Goal: Task Accomplishment & Management: Manage account settings

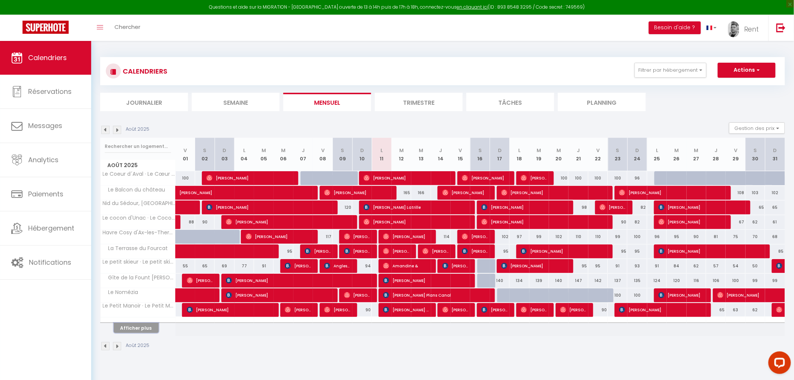
click at [140, 327] on button "Afficher plus" at bounding box center [136, 328] width 45 height 10
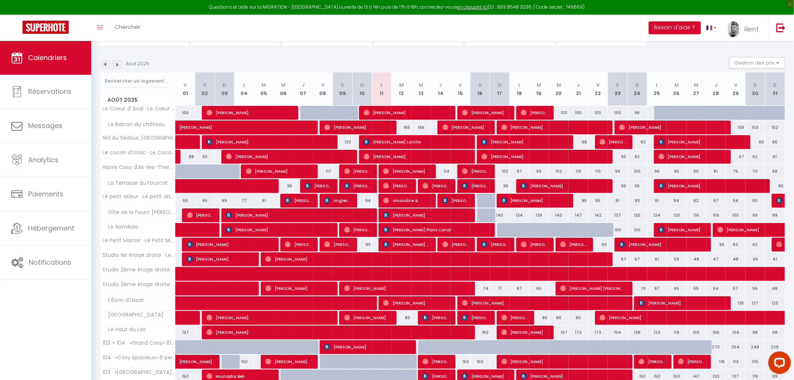
scroll to position [134, 0]
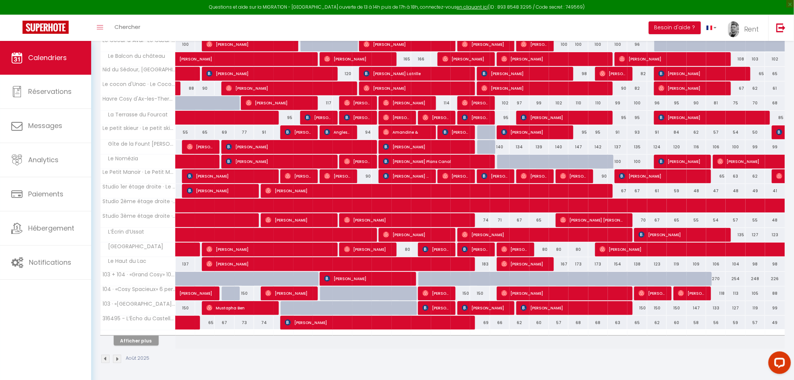
click at [128, 332] on div at bounding box center [138, 332] width 75 height 5
click at [128, 336] on button "Afficher plus" at bounding box center [136, 341] width 45 height 10
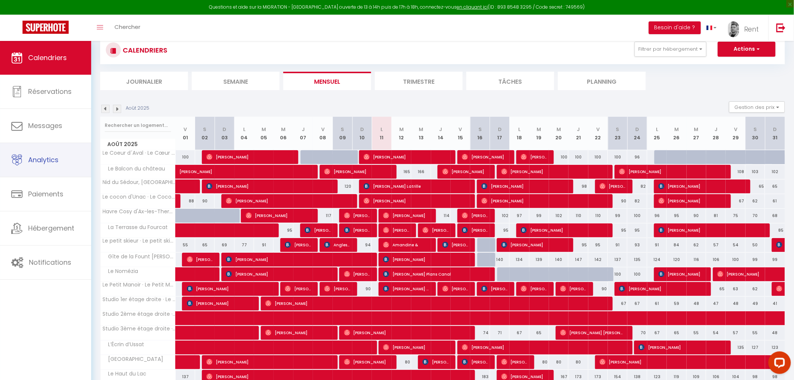
scroll to position [9, 0]
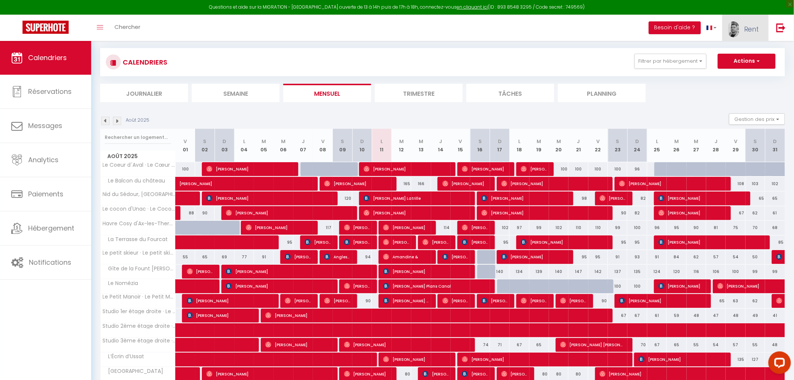
click at [726, 29] on link "Rent" at bounding box center [746, 28] width 46 height 26
click at [736, 53] on link "Paramètres" at bounding box center [739, 52] width 56 height 13
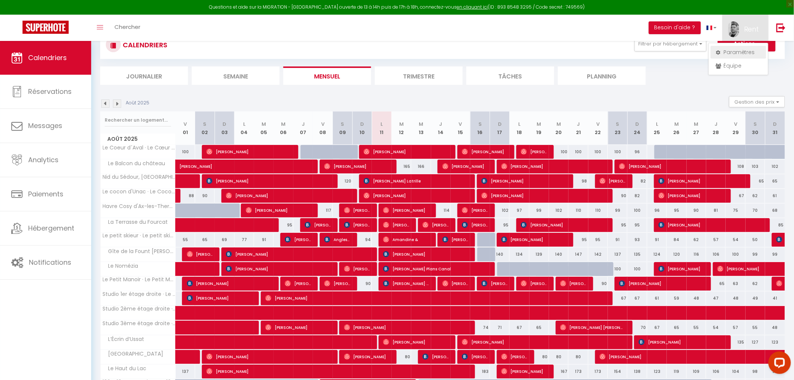
select select "28"
select select "fr"
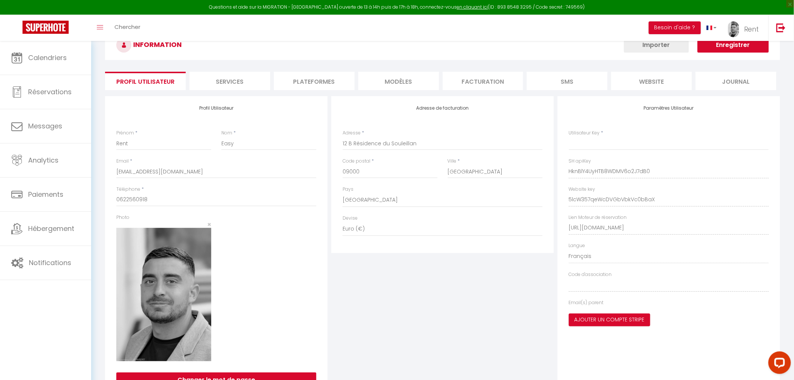
scroll to position [64, 0]
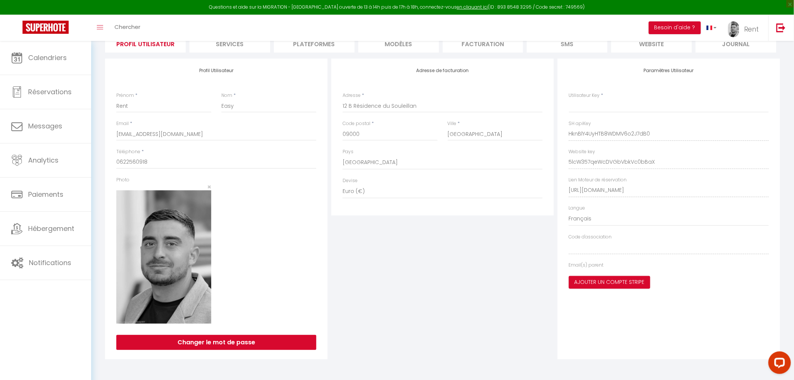
type input "HknBlY4UyHTB8WDMV6o2J7dB0"
type input "5lcW357qeWcDVGbVbkVc0bBaX"
type input "[URL][DOMAIN_NAME]"
select select "fr"
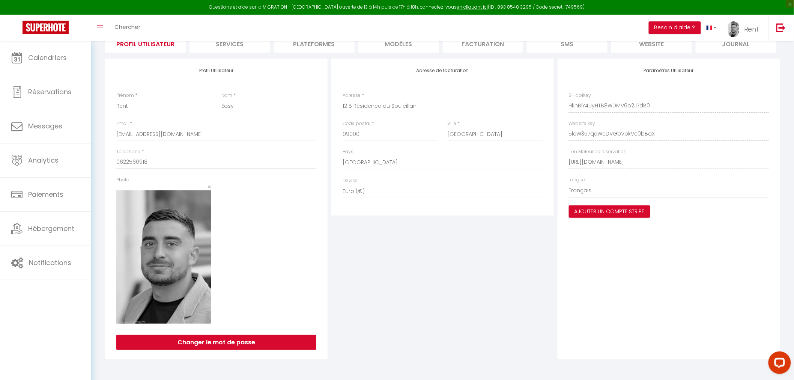
click at [292, 52] on li "Plateformes" at bounding box center [314, 43] width 81 height 18
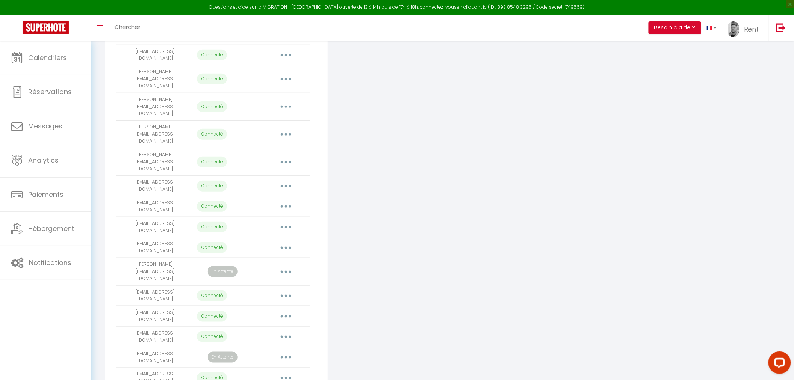
scroll to position [132, 0]
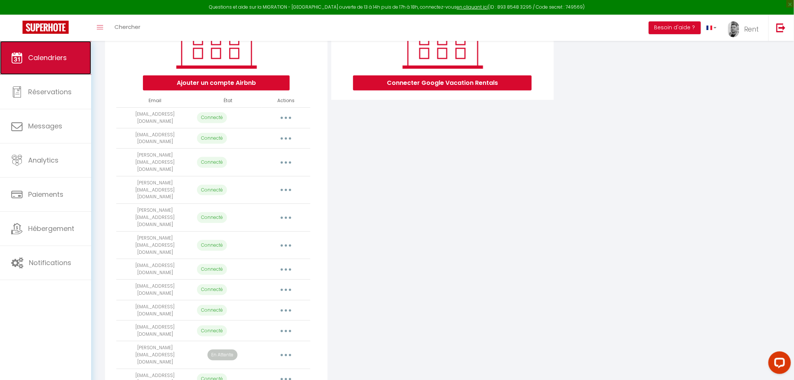
click at [54, 71] on link "Calendriers" at bounding box center [45, 58] width 91 height 34
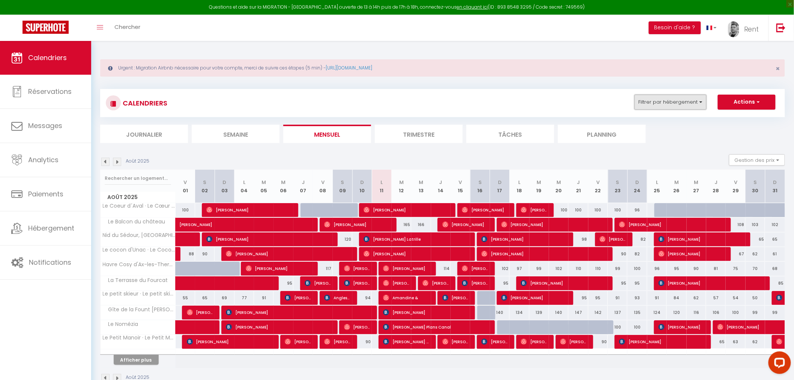
click at [654, 107] on button "Filtrer par hébergement" at bounding box center [671, 102] width 72 height 15
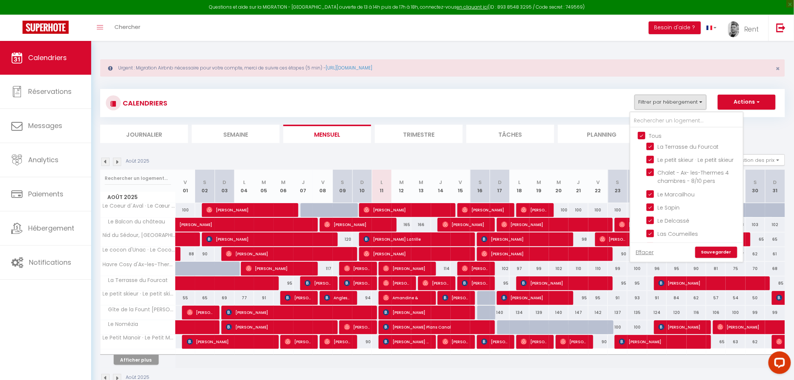
click at [642, 133] on input "Tous" at bounding box center [694, 135] width 113 height 8
checkbox input "false"
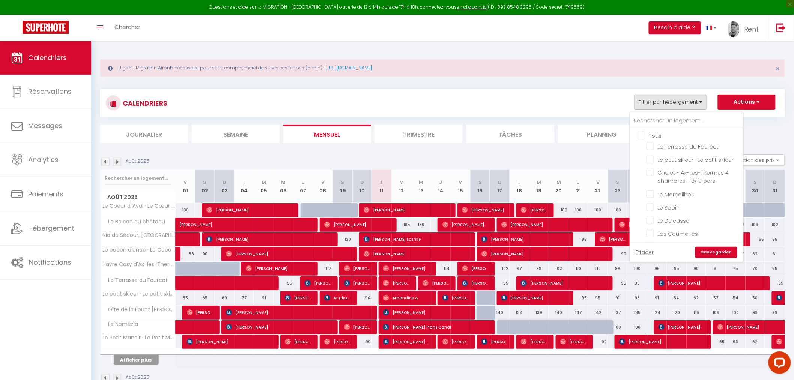
checkbox input "false"
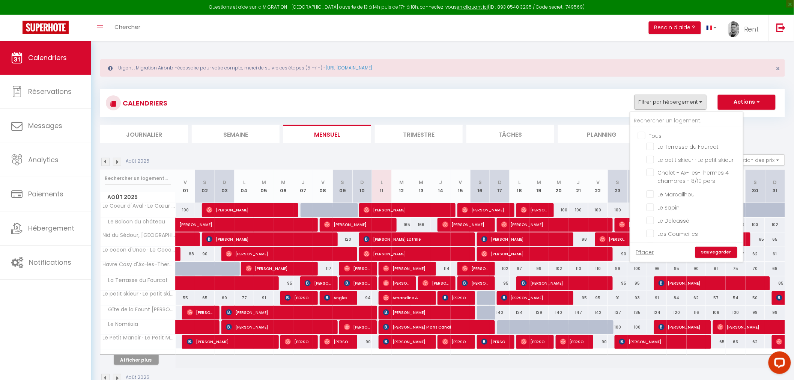
checkbox input "false"
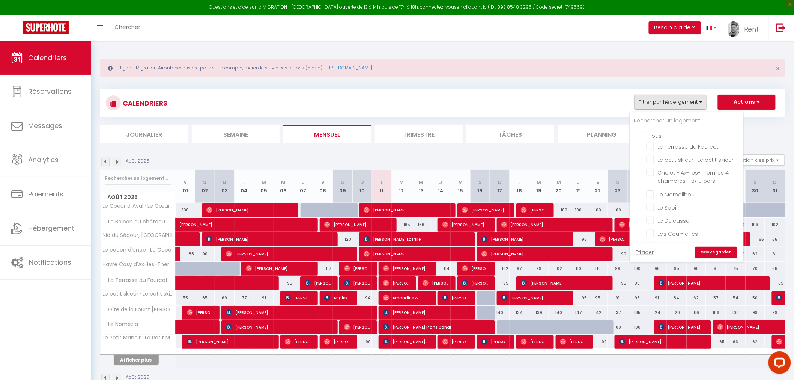
checkbox input "false"
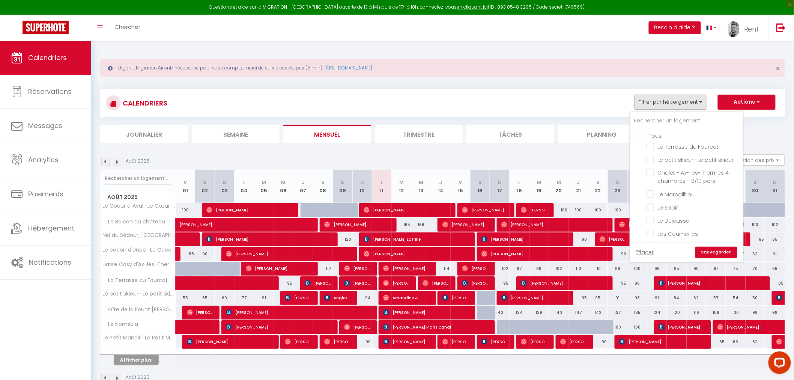
checkbox input "false"
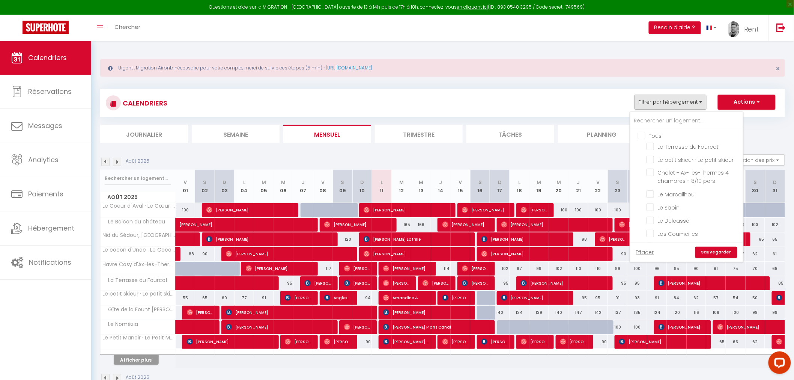
checkbox input "false"
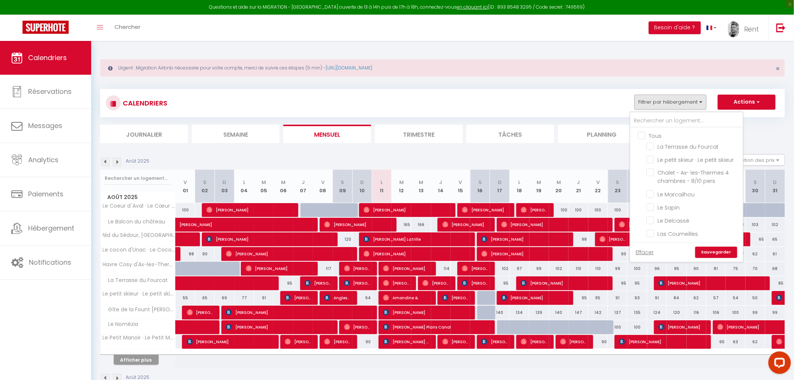
checkbox input "false"
click at [655, 168] on input "103 · «[GEOGRAPHIC_DATA]» 6 pers [GEOGRAPHIC_DATA]" at bounding box center [694, 164] width 94 height 8
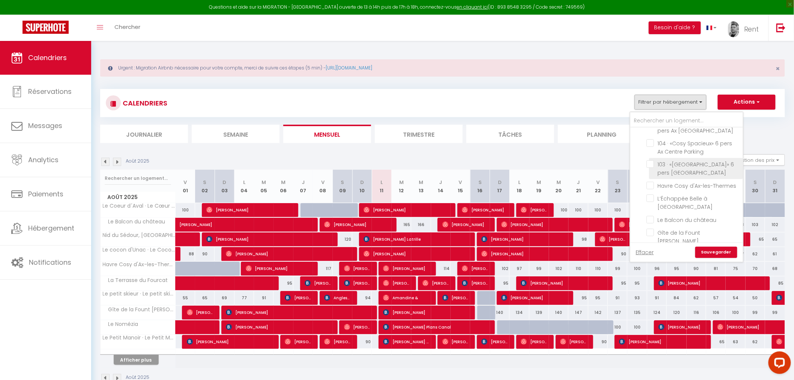
checkbox input "true"
click at [711, 254] on link "Sauvegarder" at bounding box center [717, 252] width 42 height 11
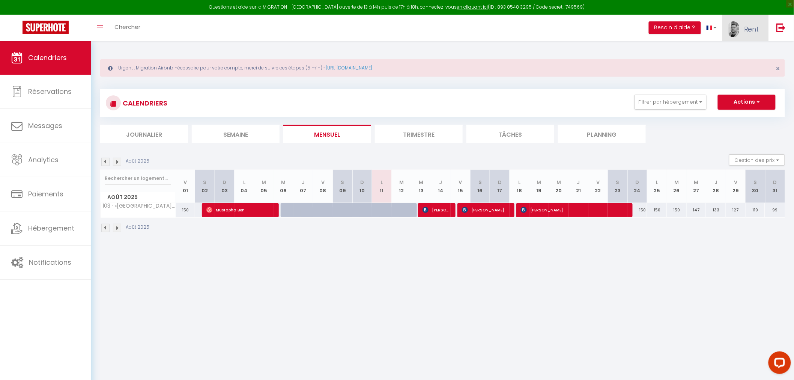
click at [746, 27] on span "Rent" at bounding box center [752, 28] width 15 height 9
click at [735, 54] on link "Paramètres" at bounding box center [739, 52] width 56 height 13
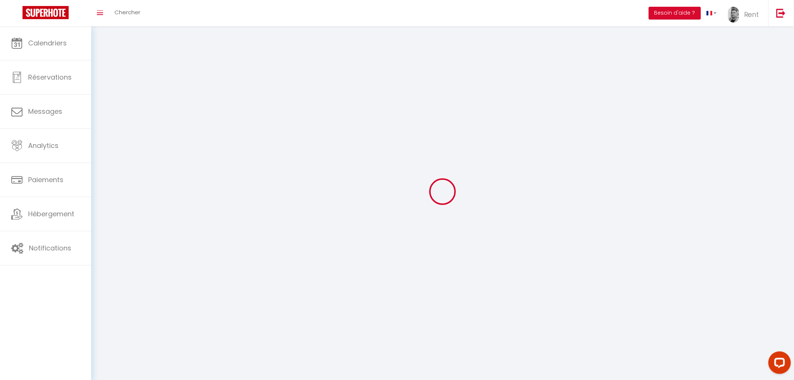
type input "Rent"
type input "Easy"
type input "0622560918"
type input "12 B Résidence du Souleillan"
type input "09000"
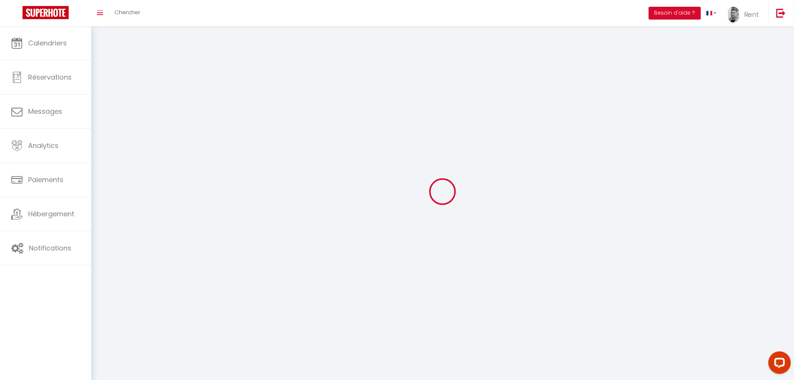
type input "[GEOGRAPHIC_DATA]"
type input "HknBlY4UyHTB8WDMV6o2J7dB0"
type input "5lcW357qeWcDVGbVbkVc0bBaX"
type input "[URL][DOMAIN_NAME]"
select select "28"
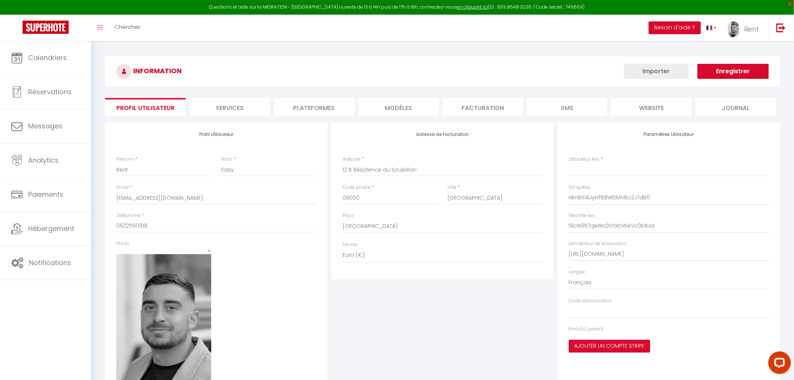
type input "HknBlY4UyHTB8WDMV6o2J7dB0"
type input "5lcW357qeWcDVGbVbkVc0bBaX"
type input "[URL][DOMAIN_NAME]"
select select "fr"
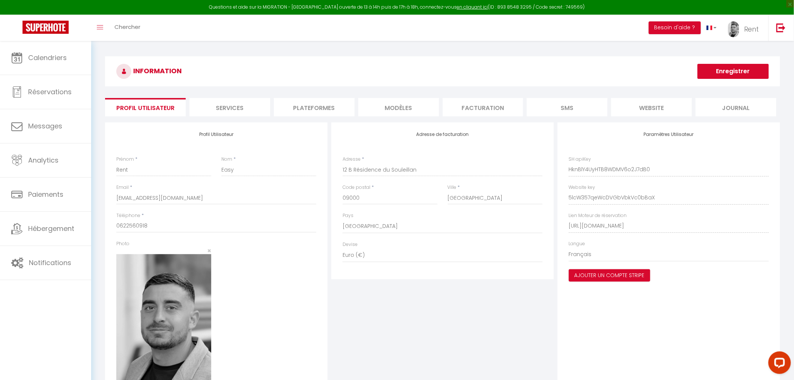
click at [310, 103] on li "Plateformes" at bounding box center [314, 107] width 81 height 18
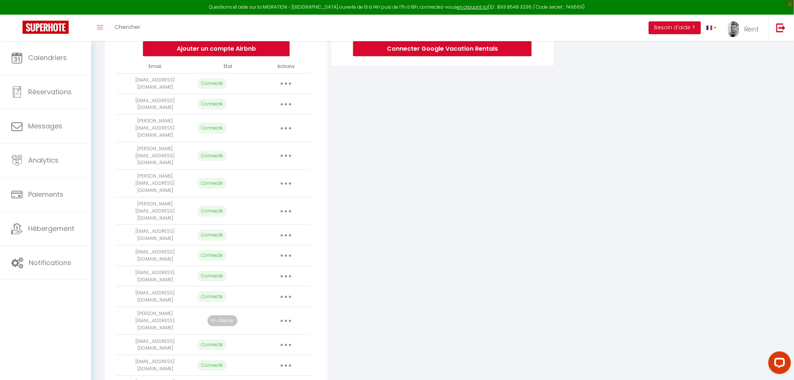
scroll to position [167, 0]
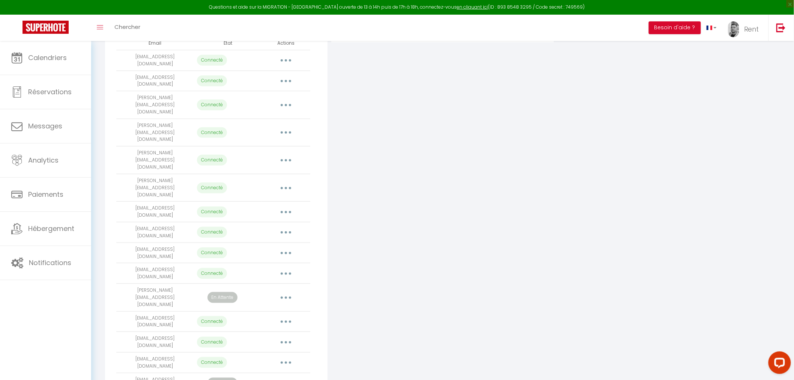
scroll to position [208, 0]
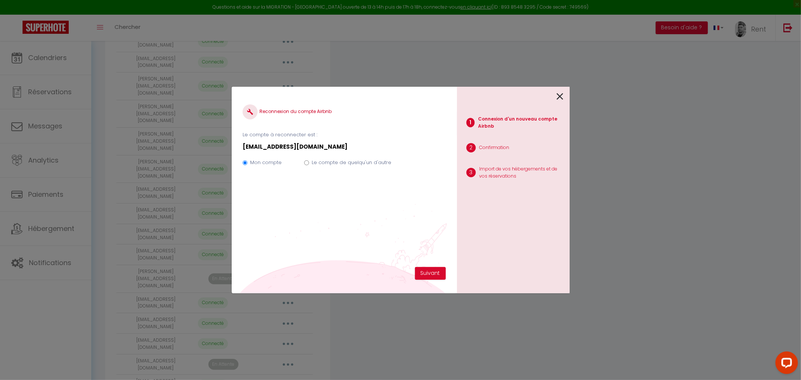
click at [338, 164] on label "Le compte de quelqu'un d'autre" at bounding box center [352, 163] width 80 height 8
click at [309, 164] on input "Le compte de quelqu'un d'autre" at bounding box center [306, 162] width 5 height 5
radio input "true"
radio input "false"
click at [428, 275] on button "Suivant" at bounding box center [430, 273] width 31 height 13
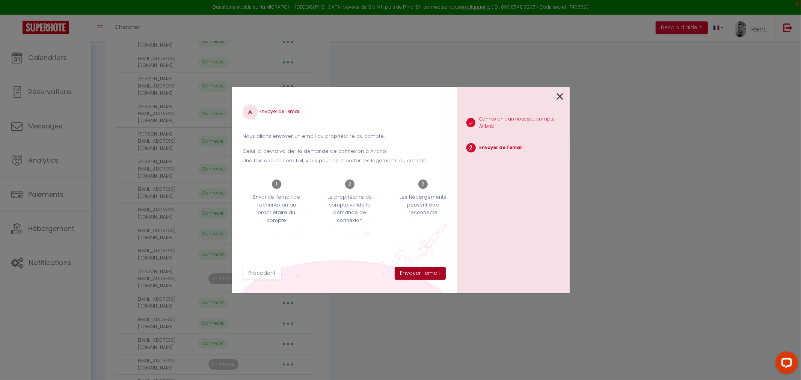
click at [428, 275] on button "Envoyer l'email" at bounding box center [420, 273] width 51 height 13
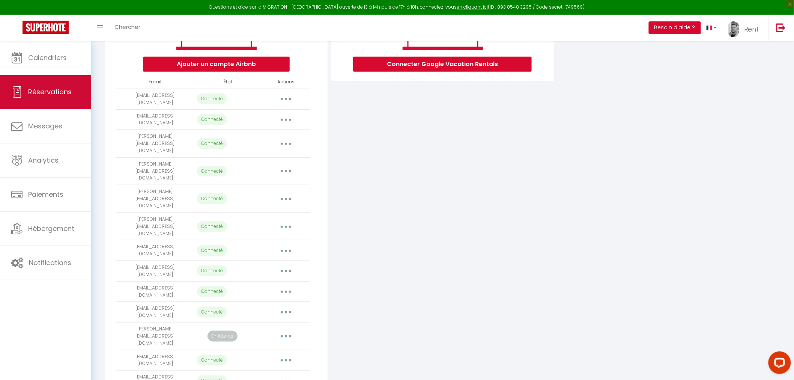
scroll to position [42, 0]
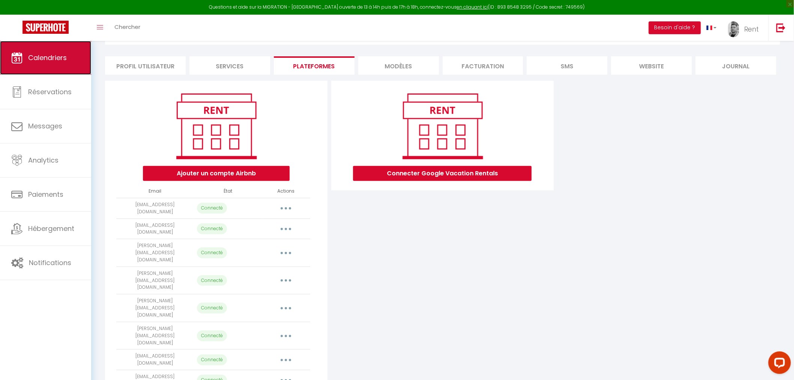
click at [73, 63] on link "Calendriers" at bounding box center [45, 58] width 91 height 34
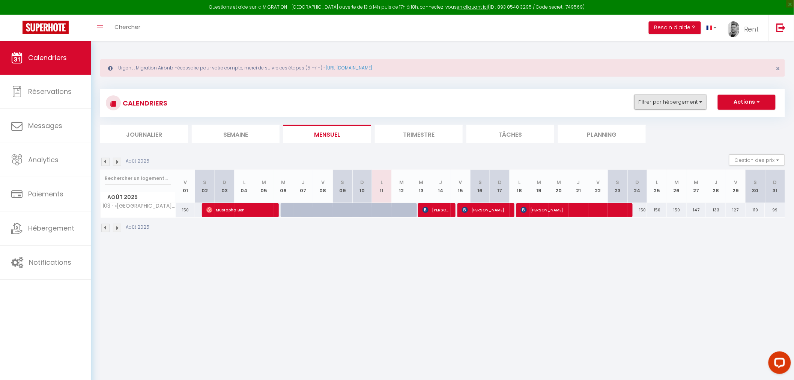
click at [695, 100] on button "Filtrer par hébergement" at bounding box center [671, 102] width 72 height 15
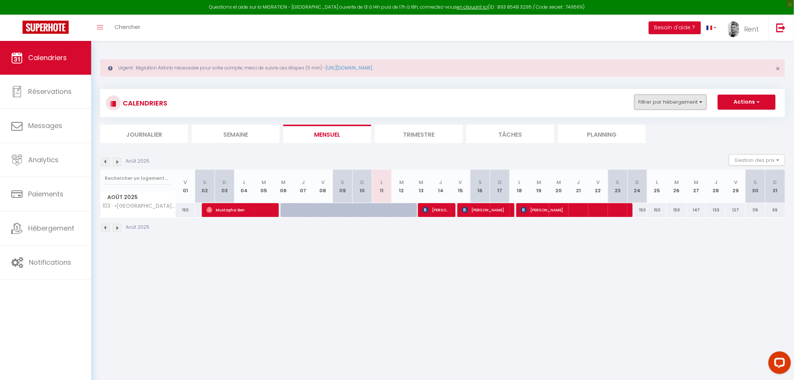
click at [686, 106] on button "Filtrer par hébergement" at bounding box center [671, 102] width 72 height 15
